Goal: Task Accomplishment & Management: Use online tool/utility

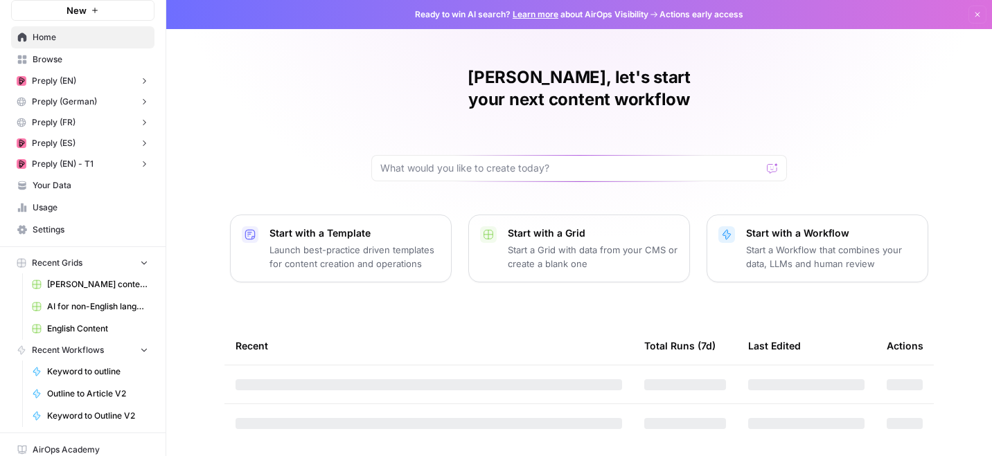
scroll to position [56, 0]
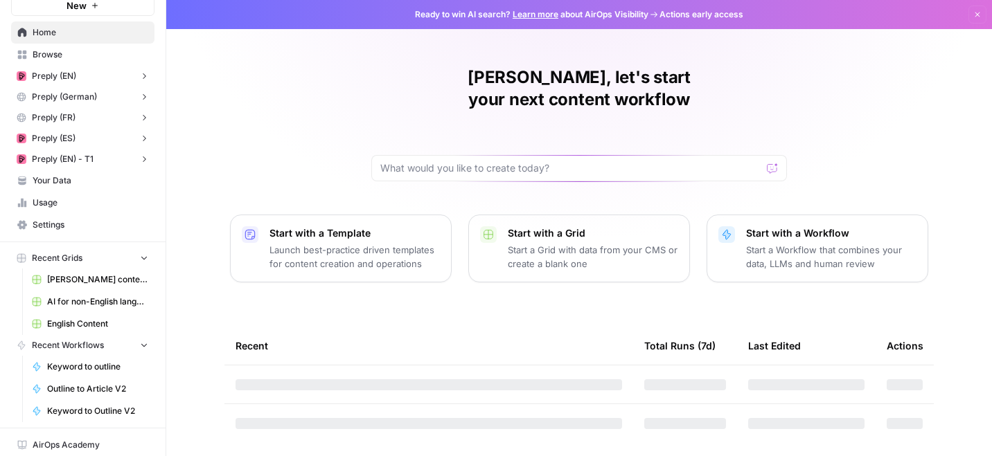
click at [57, 323] on span "English Content" at bounding box center [97, 324] width 101 height 12
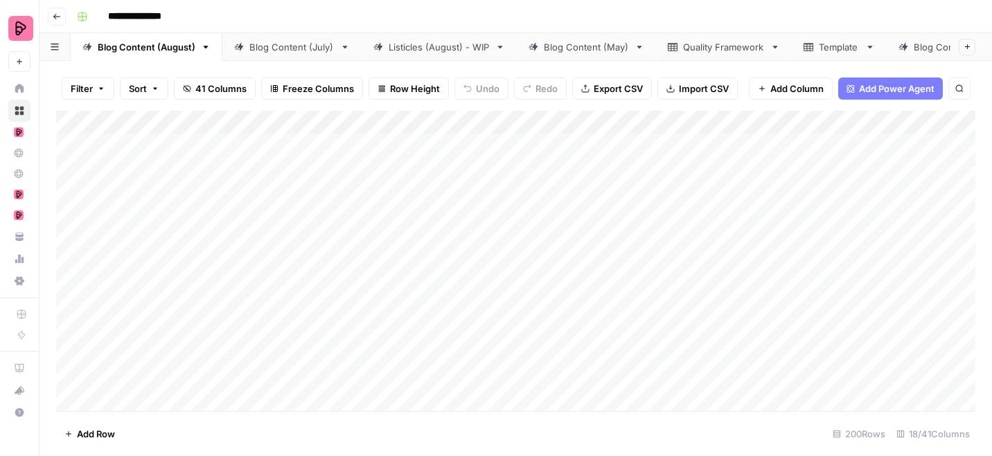
click at [923, 120] on div "Add Column" at bounding box center [515, 261] width 919 height 301
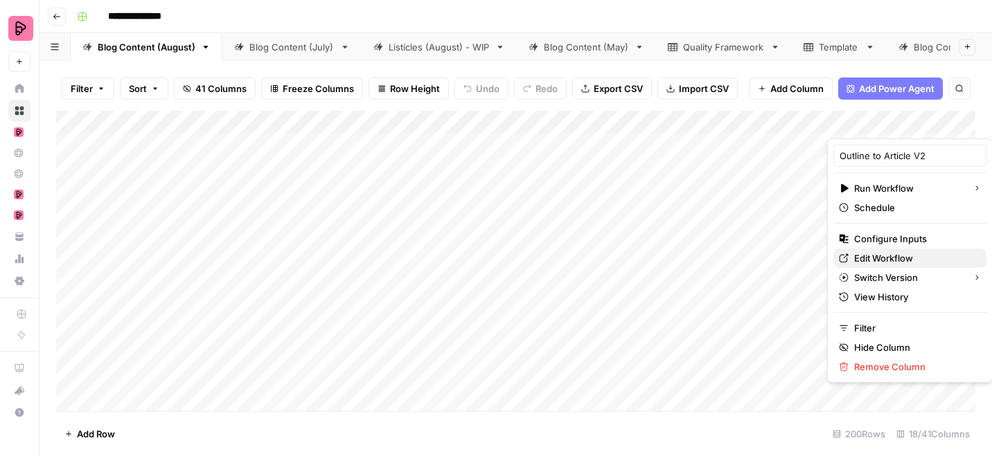
click at [868, 255] on span "Edit Workflow" at bounding box center [914, 258] width 121 height 14
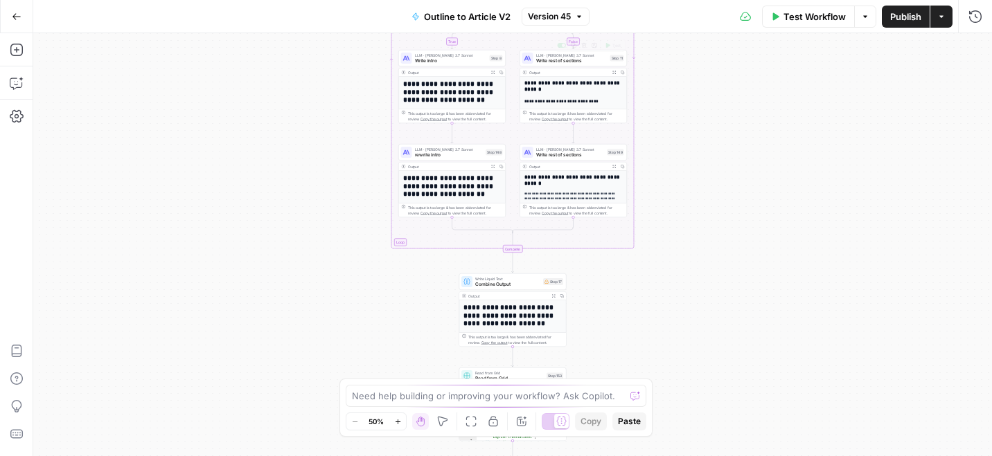
click at [555, 21] on span "Version 45" at bounding box center [549, 16] width 43 height 12
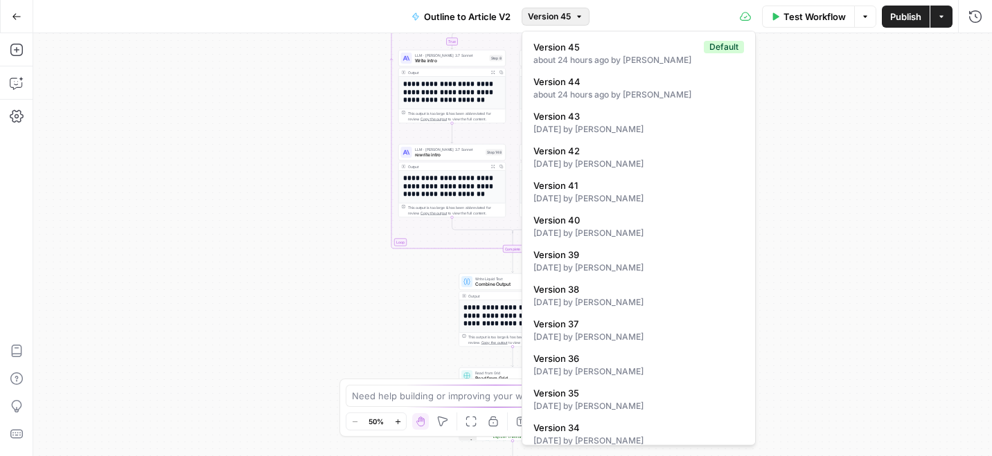
click at [847, 250] on div "true false Workflow Set Inputs Inputs LLM · GPT-5 Extract Title Step 107 Output…" at bounding box center [512, 244] width 959 height 423
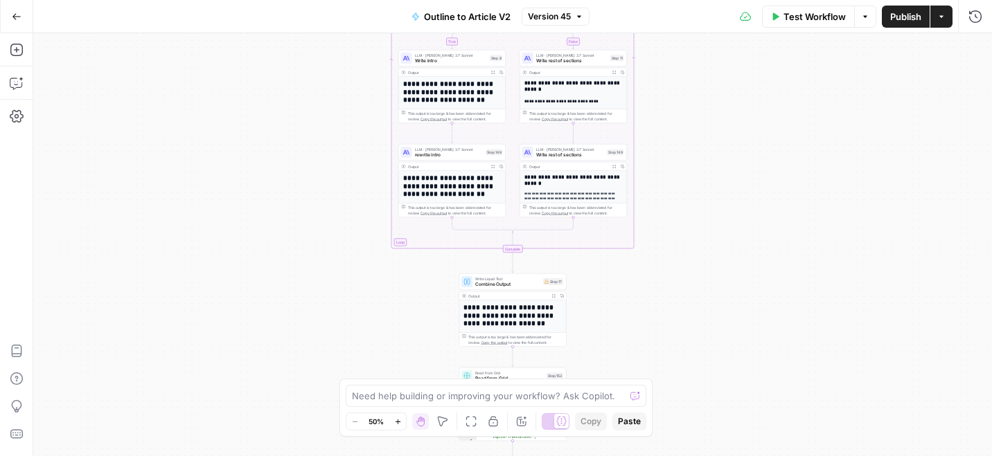
click at [10, 16] on button "Go Back" at bounding box center [16, 16] width 25 height 25
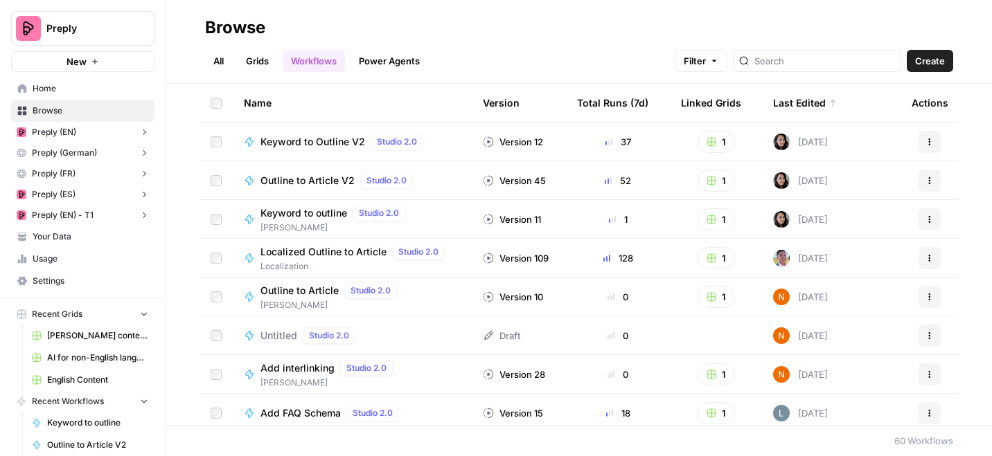
click at [98, 378] on span "English Content" at bounding box center [97, 380] width 101 height 12
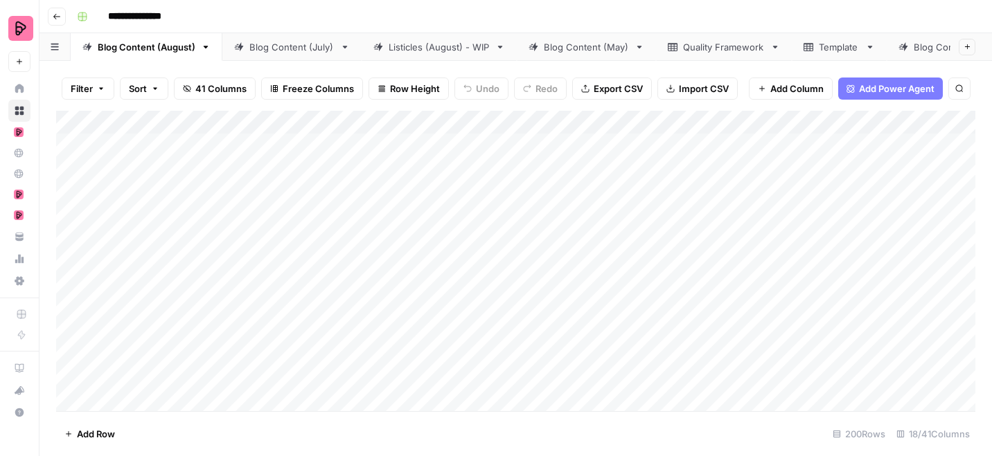
click at [674, 123] on div "Add Column" at bounding box center [515, 261] width 919 height 301
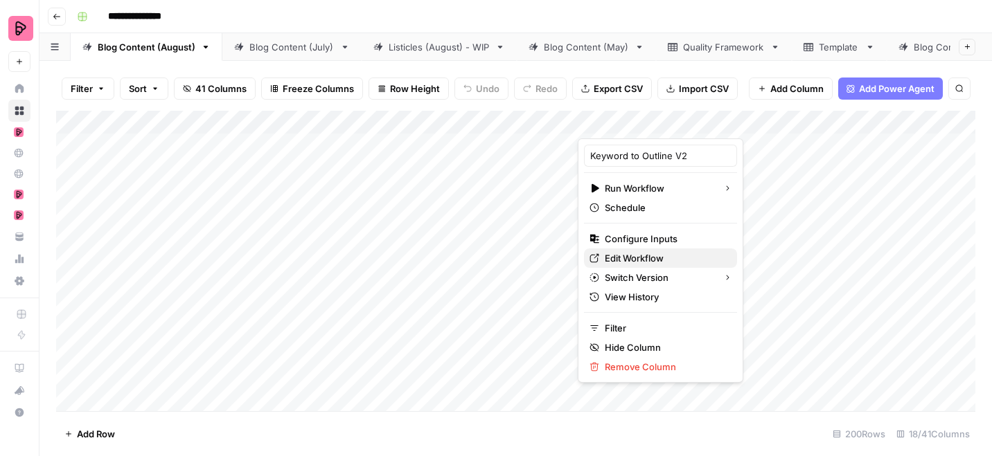
click at [618, 258] on span "Edit Workflow" at bounding box center [665, 258] width 121 height 14
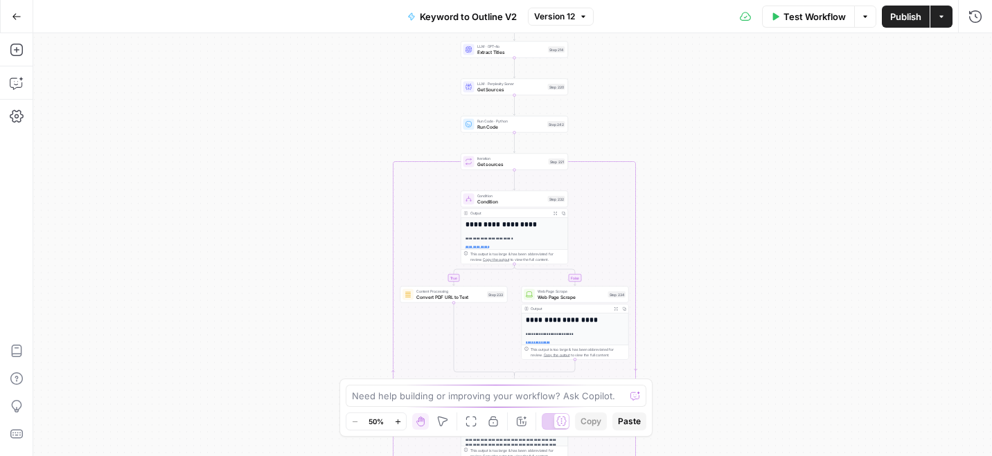
click at [565, 15] on span "Version 12" at bounding box center [554, 16] width 41 height 12
click at [5, 20] on button "Go Back" at bounding box center [16, 16] width 25 height 25
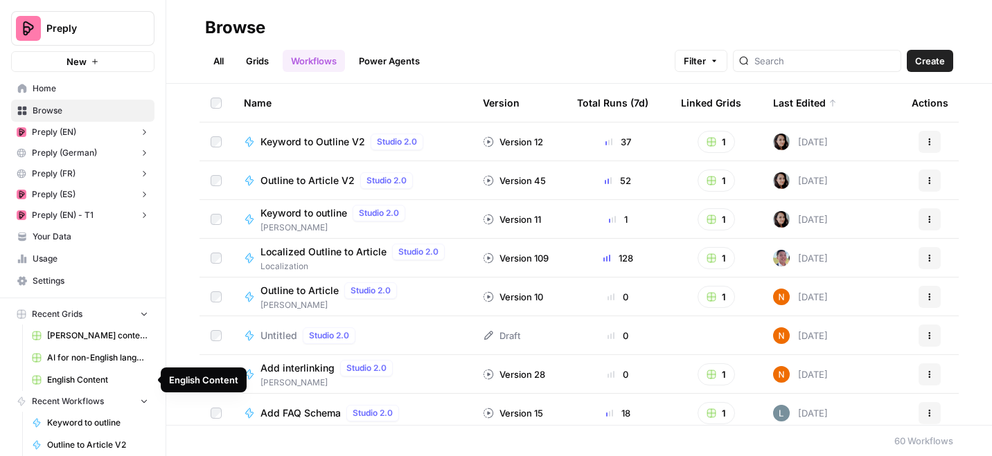
click at [109, 377] on span "English Content" at bounding box center [97, 380] width 101 height 12
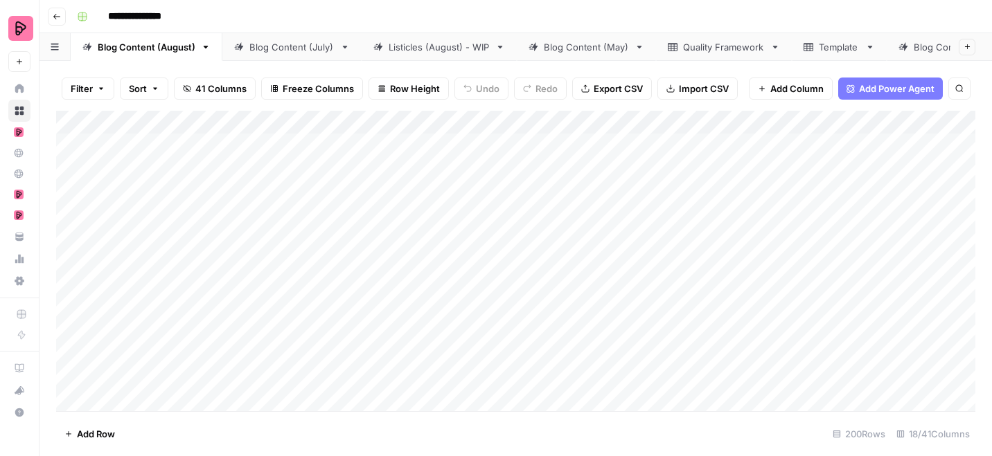
click at [312, 51] on div "Blog Content (July)" at bounding box center [291, 47] width 85 height 14
click at [610, 120] on div "Add Column" at bounding box center [515, 261] width 919 height 301
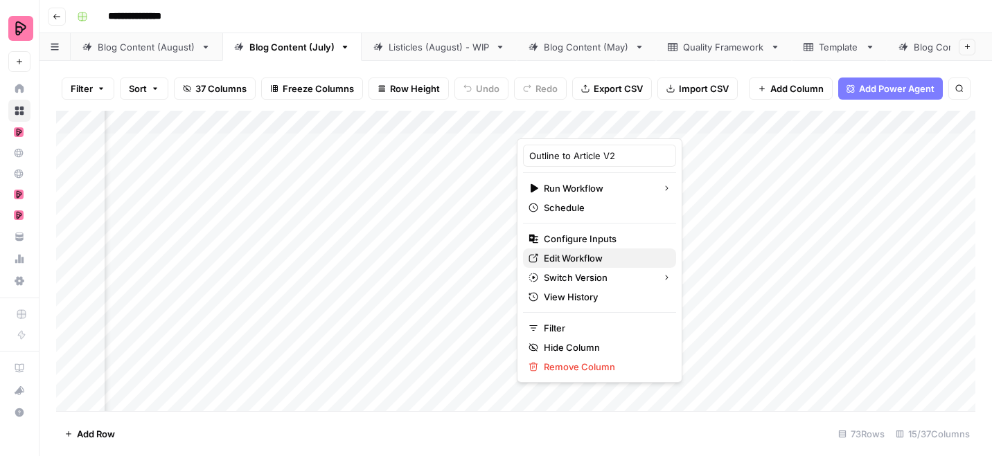
click at [573, 258] on span "Edit Workflow" at bounding box center [604, 258] width 121 height 14
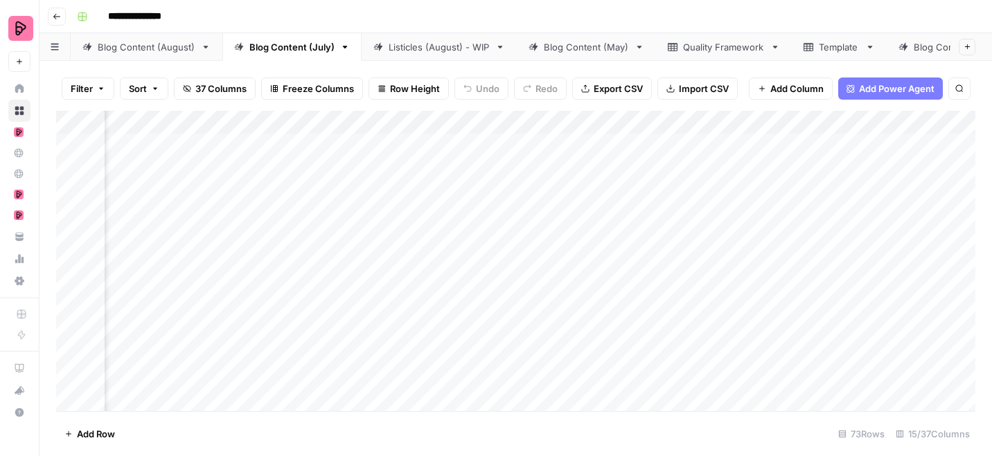
click at [565, 60] on link "Blog Content (May)" at bounding box center [586, 47] width 139 height 28
click at [688, 120] on div "Add Column" at bounding box center [515, 261] width 919 height 301
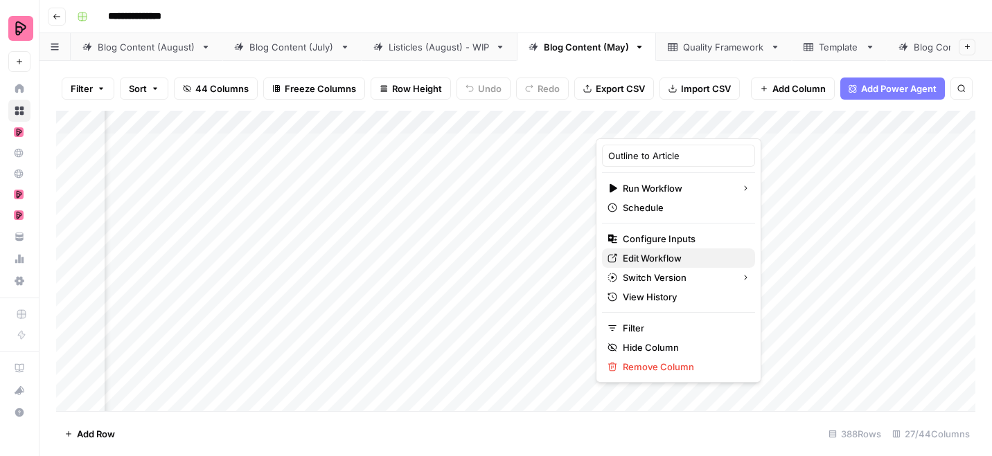
click at [638, 252] on span "Edit Workflow" at bounding box center [683, 258] width 121 height 14
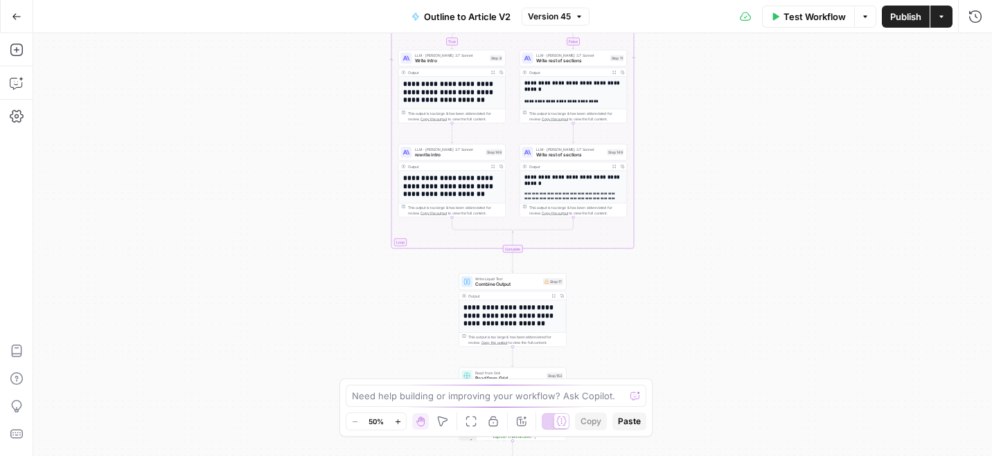
click at [560, 17] on span "Version 45" at bounding box center [549, 16] width 43 height 12
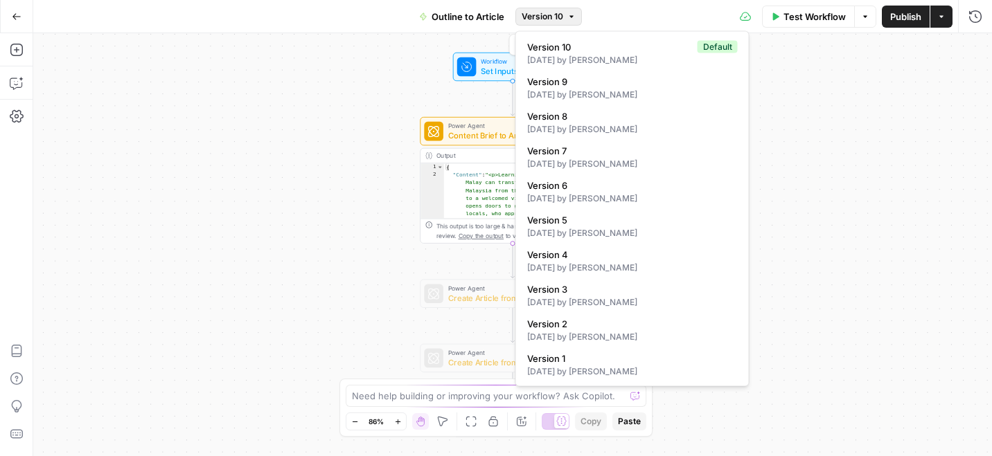
click at [542, 12] on span "Version 10" at bounding box center [543, 16] width 42 height 12
click at [834, 143] on div "Workflow Set Inputs Inputs Power Agent Content Brief to Article - Fork Step 1 O…" at bounding box center [512, 244] width 959 height 423
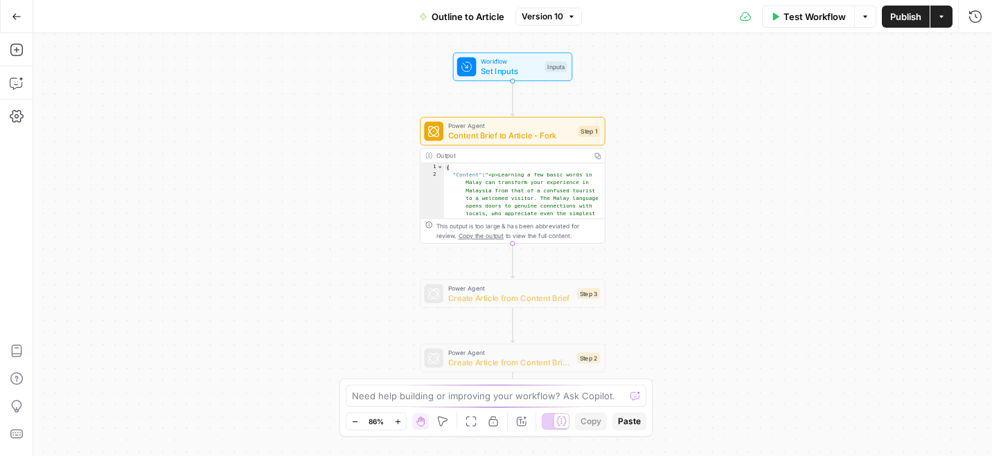
click at [554, 136] on span "Content Brief to Article - Fork" at bounding box center [510, 136] width 125 height 12
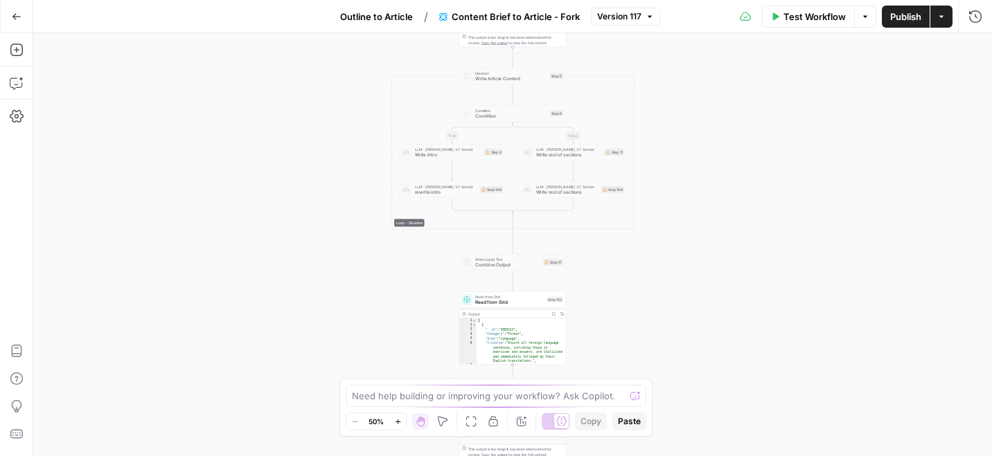
click at [609, 24] on button "Version 117" at bounding box center [625, 17] width 69 height 18
